Goal: Navigation & Orientation: Find specific page/section

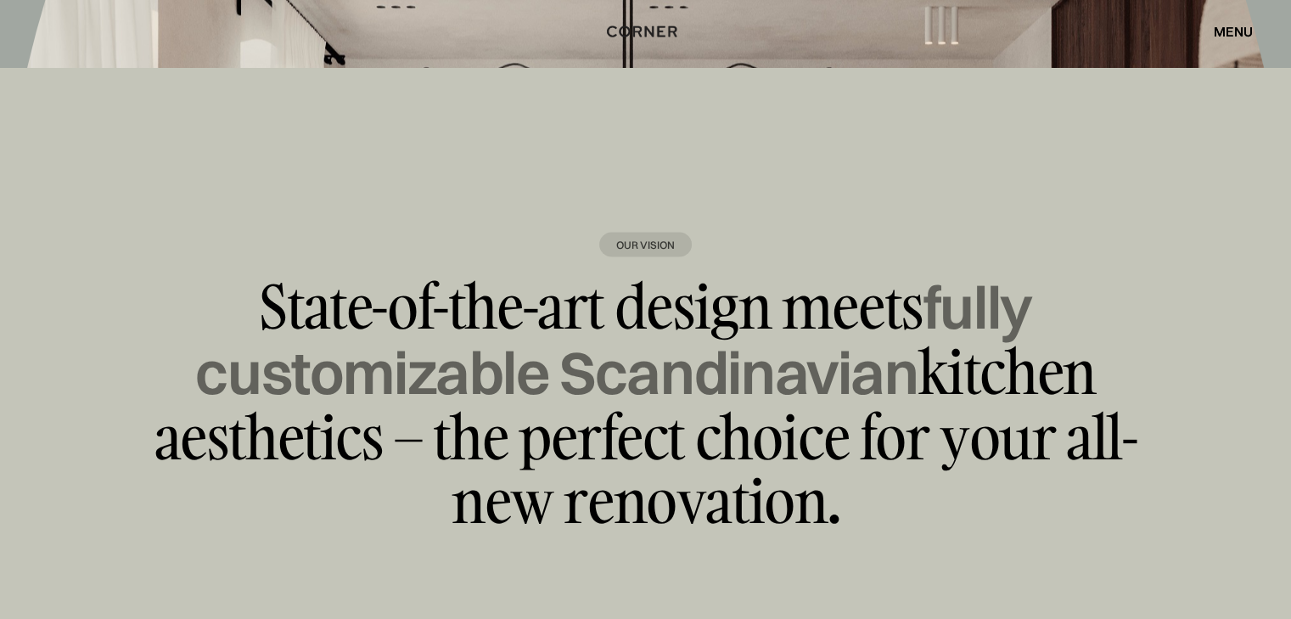
scroll to position [9592, 0]
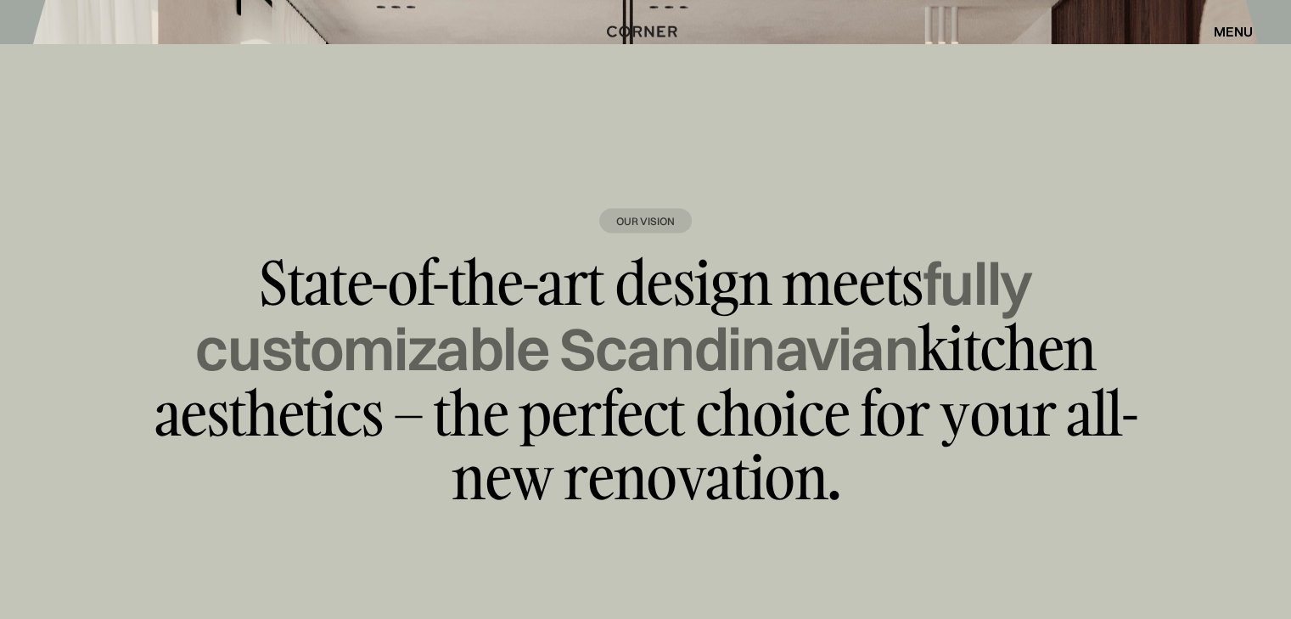
click at [1227, 35] on div "menu" at bounding box center [1233, 32] width 39 height 14
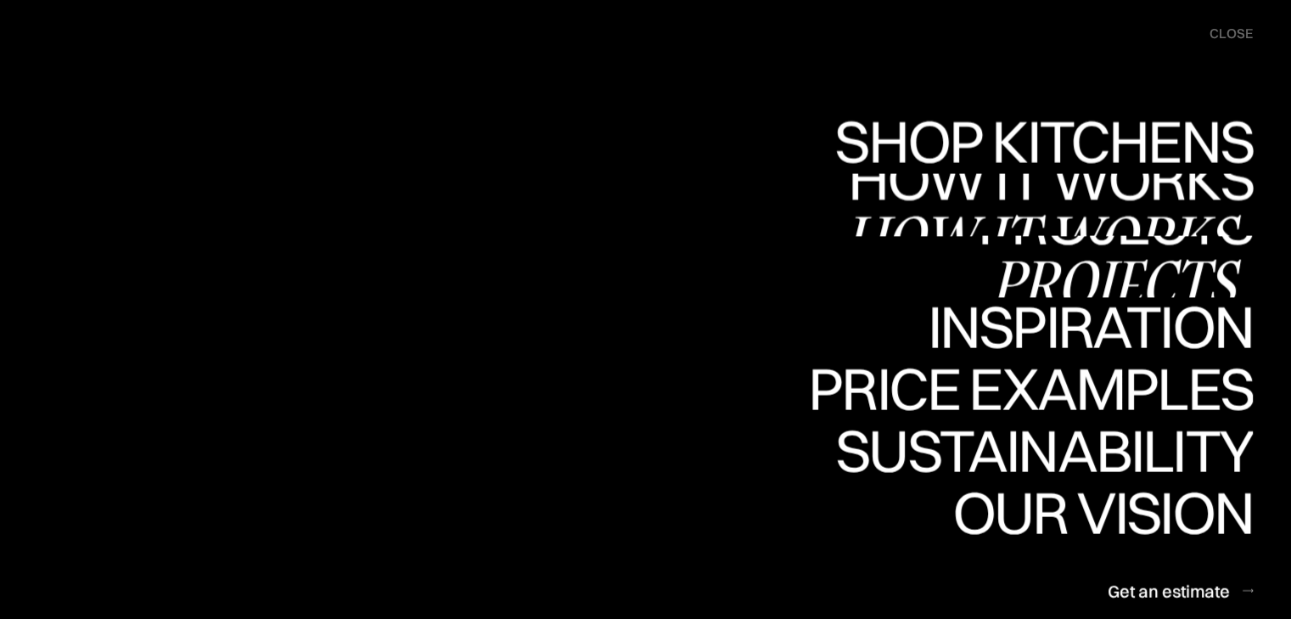
click at [0, 0] on div "Projects" at bounding box center [0, 0] width 0 height 0
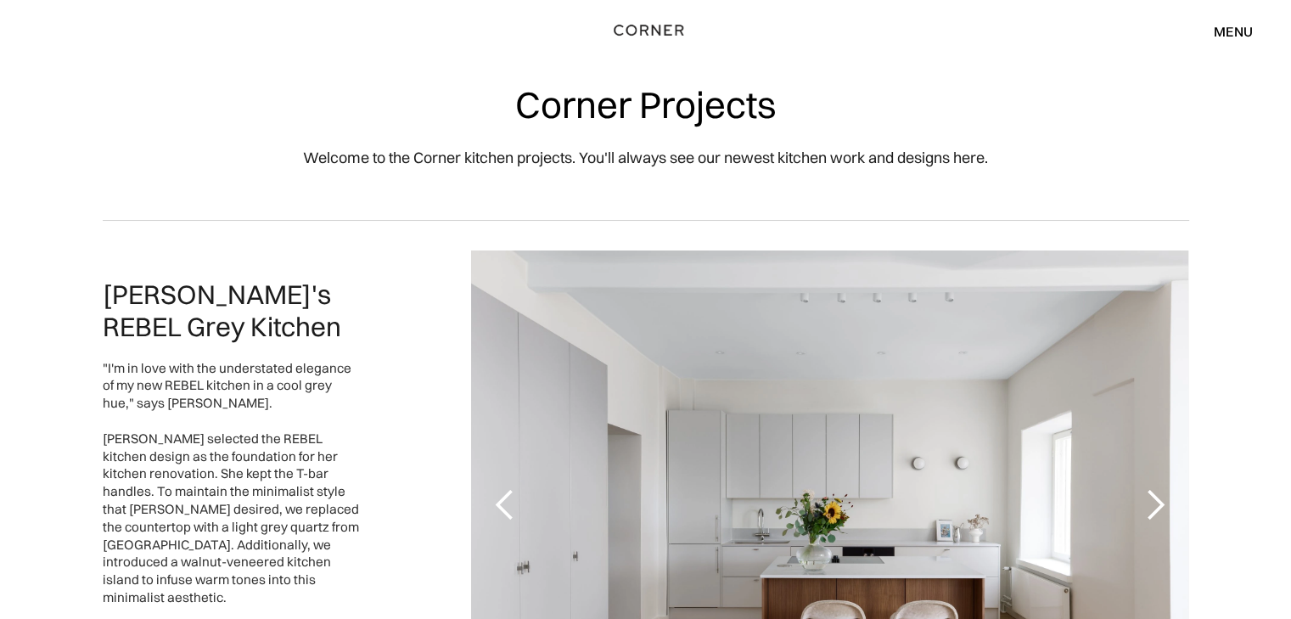
click at [659, 31] on img "home" at bounding box center [649, 30] width 70 height 22
